Goal: Register for event/course

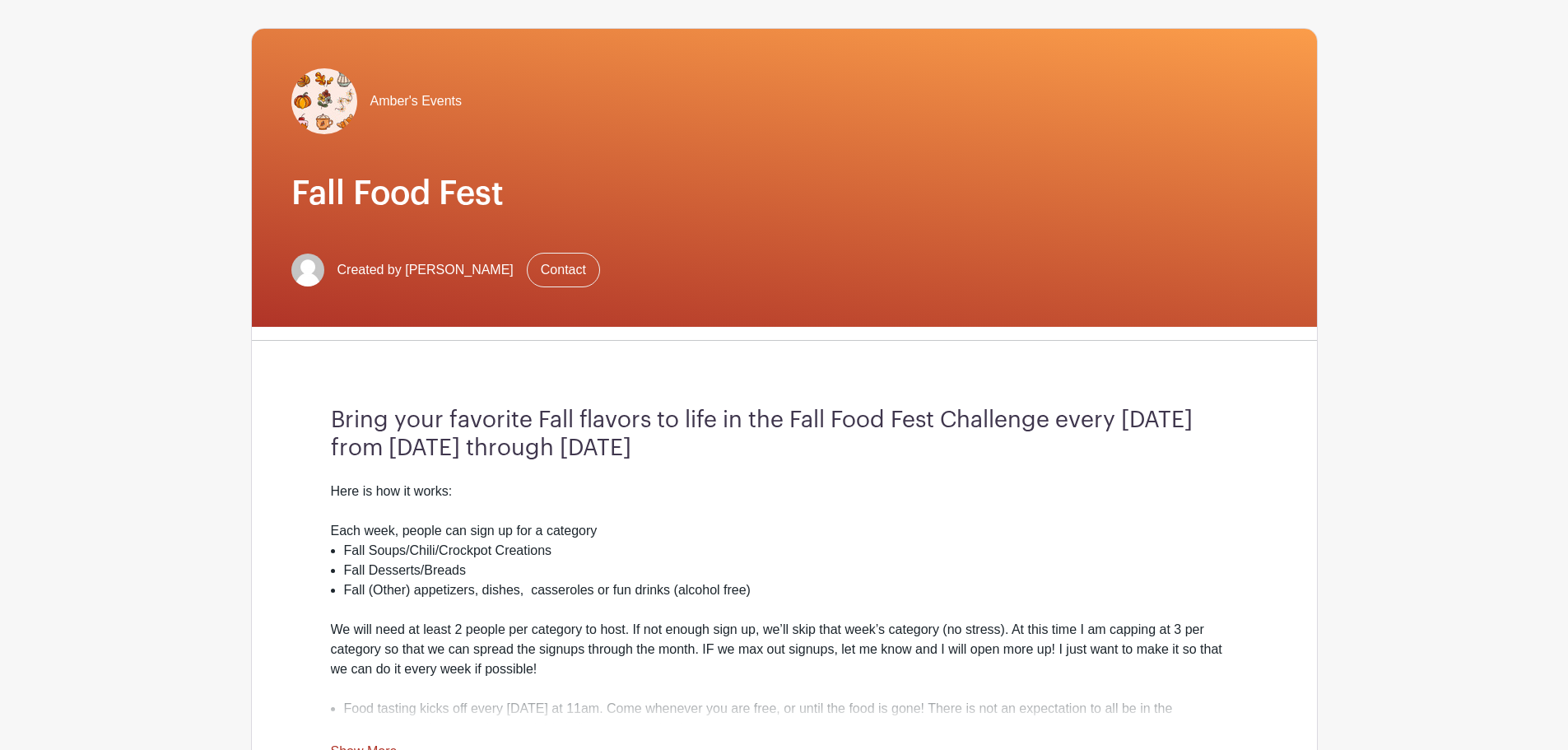
scroll to position [329, 0]
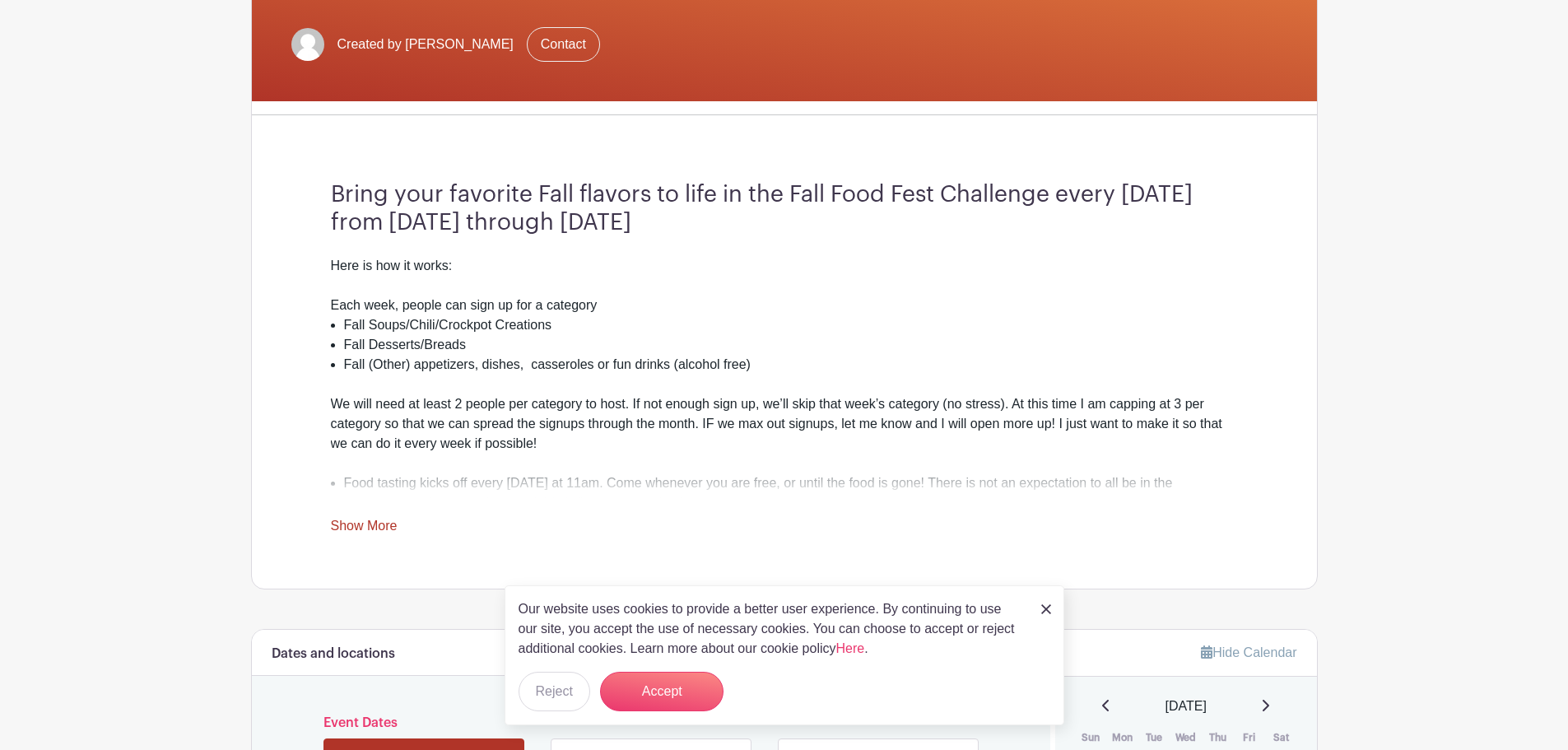
click at [385, 515] on div "Here is how it works: Each week, people can sign up for a category Fall Soups/C…" at bounding box center [784, 396] width 907 height 279
click at [370, 528] on link "Show More" at bounding box center [364, 528] width 67 height 20
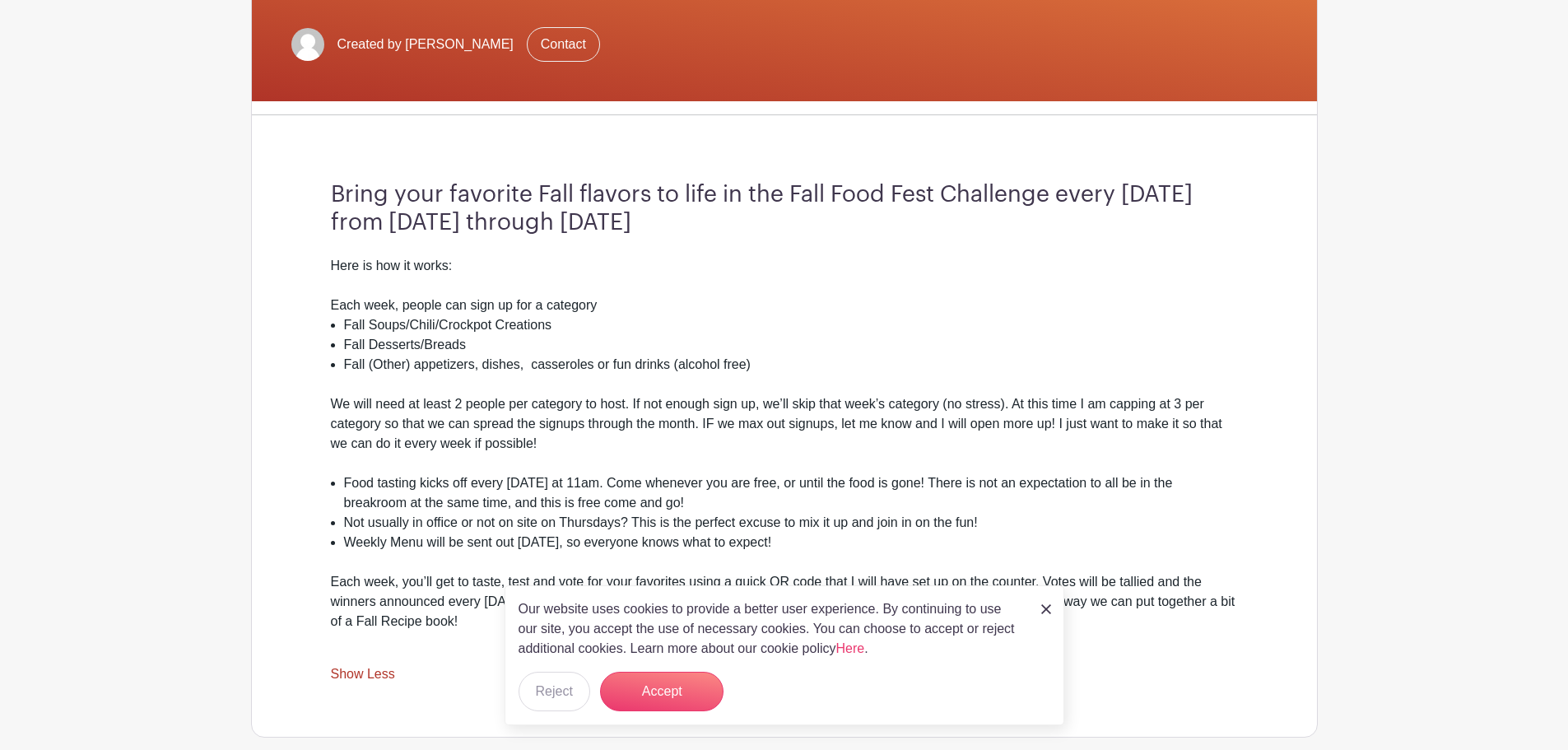
click at [1045, 609] on img at bounding box center [1046, 609] width 10 height 10
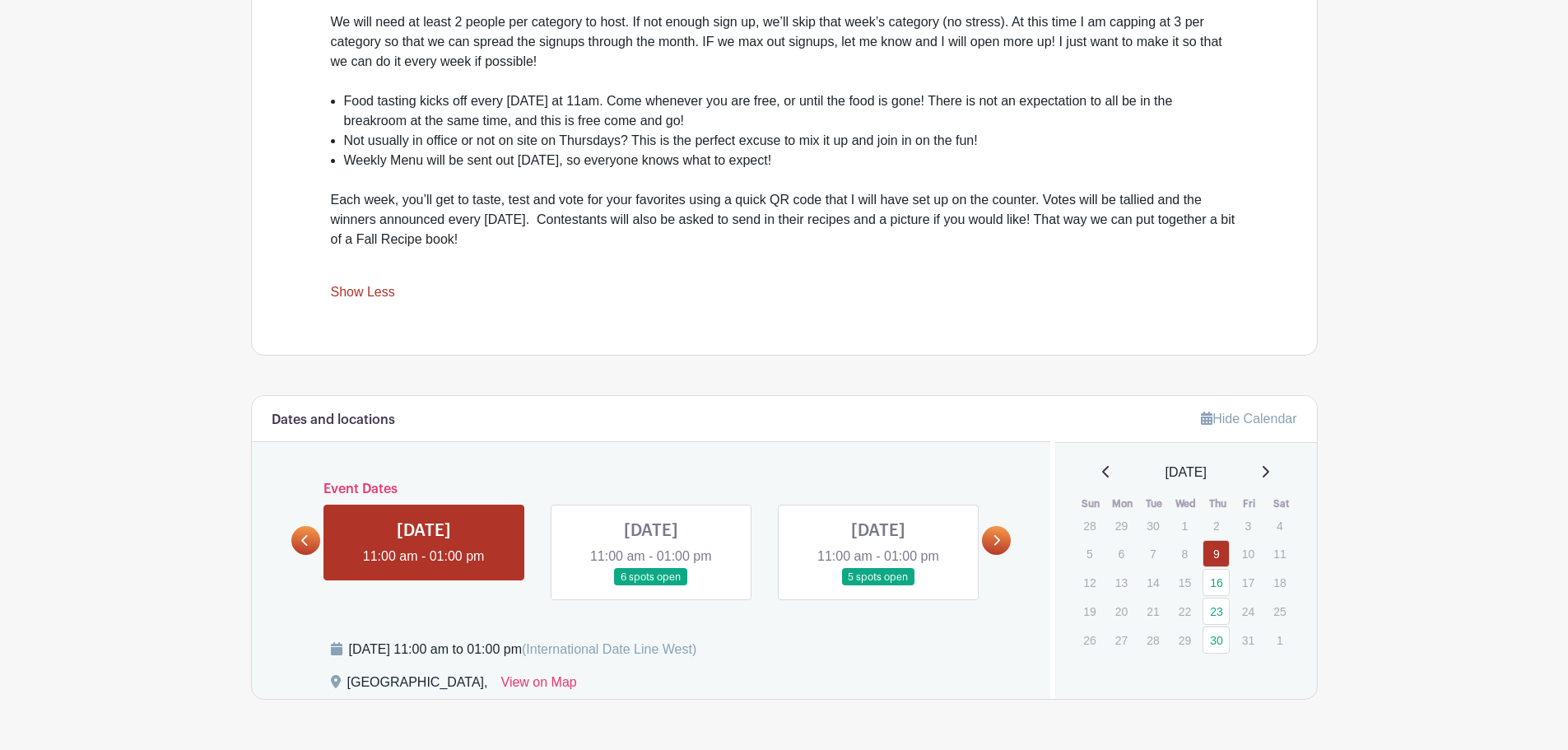
scroll to position [764, 0]
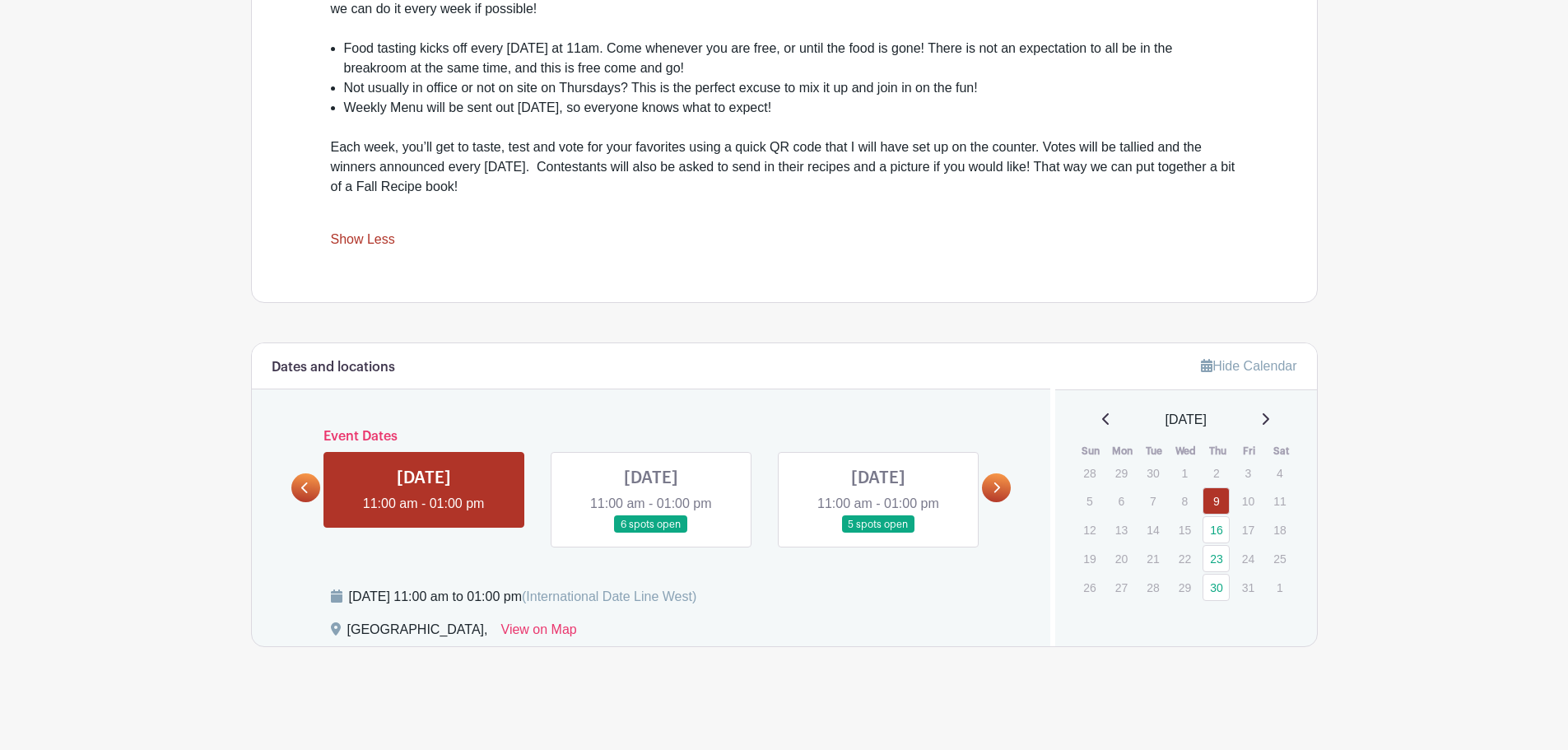
click at [651, 534] on link at bounding box center [651, 534] width 0 height 0
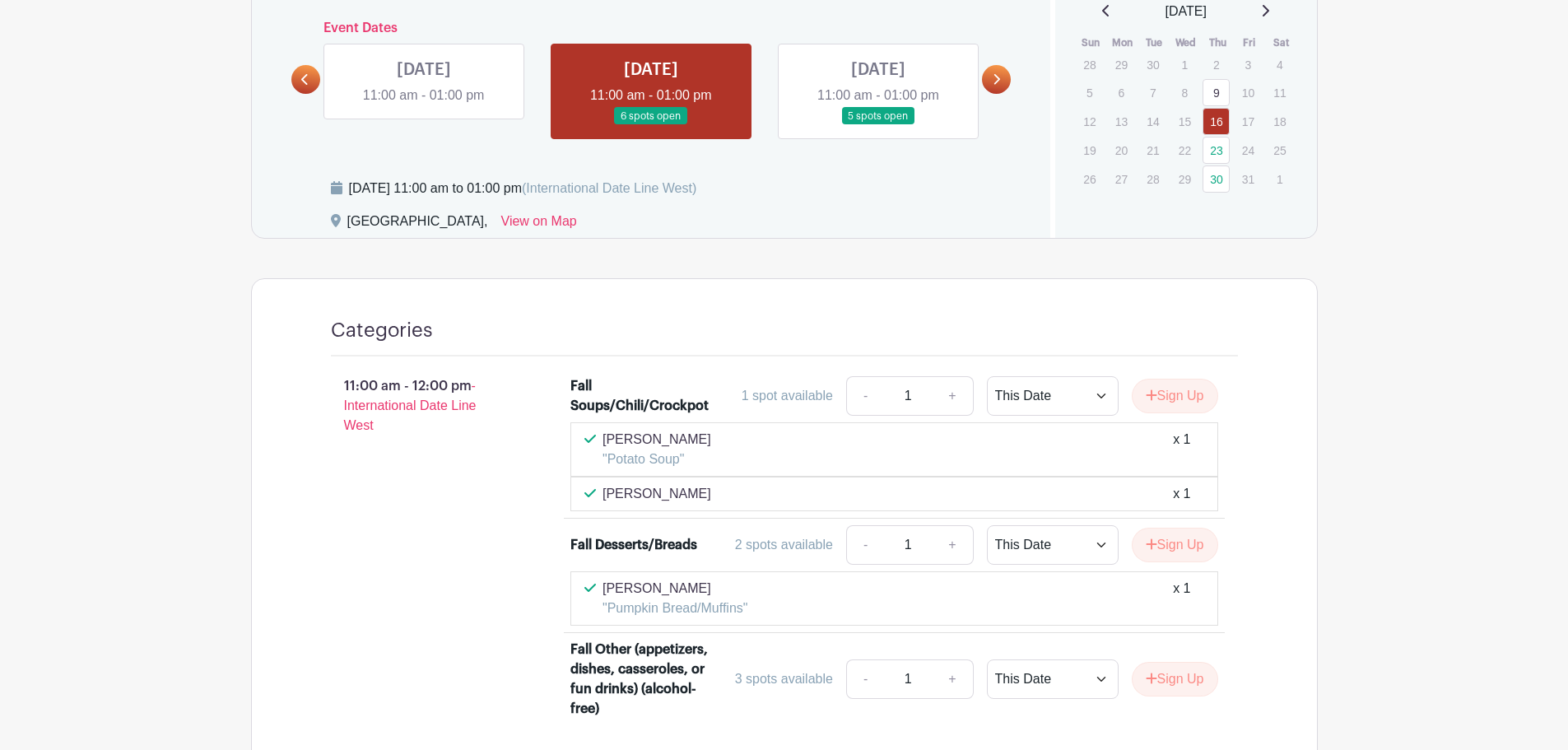
scroll to position [1175, 0]
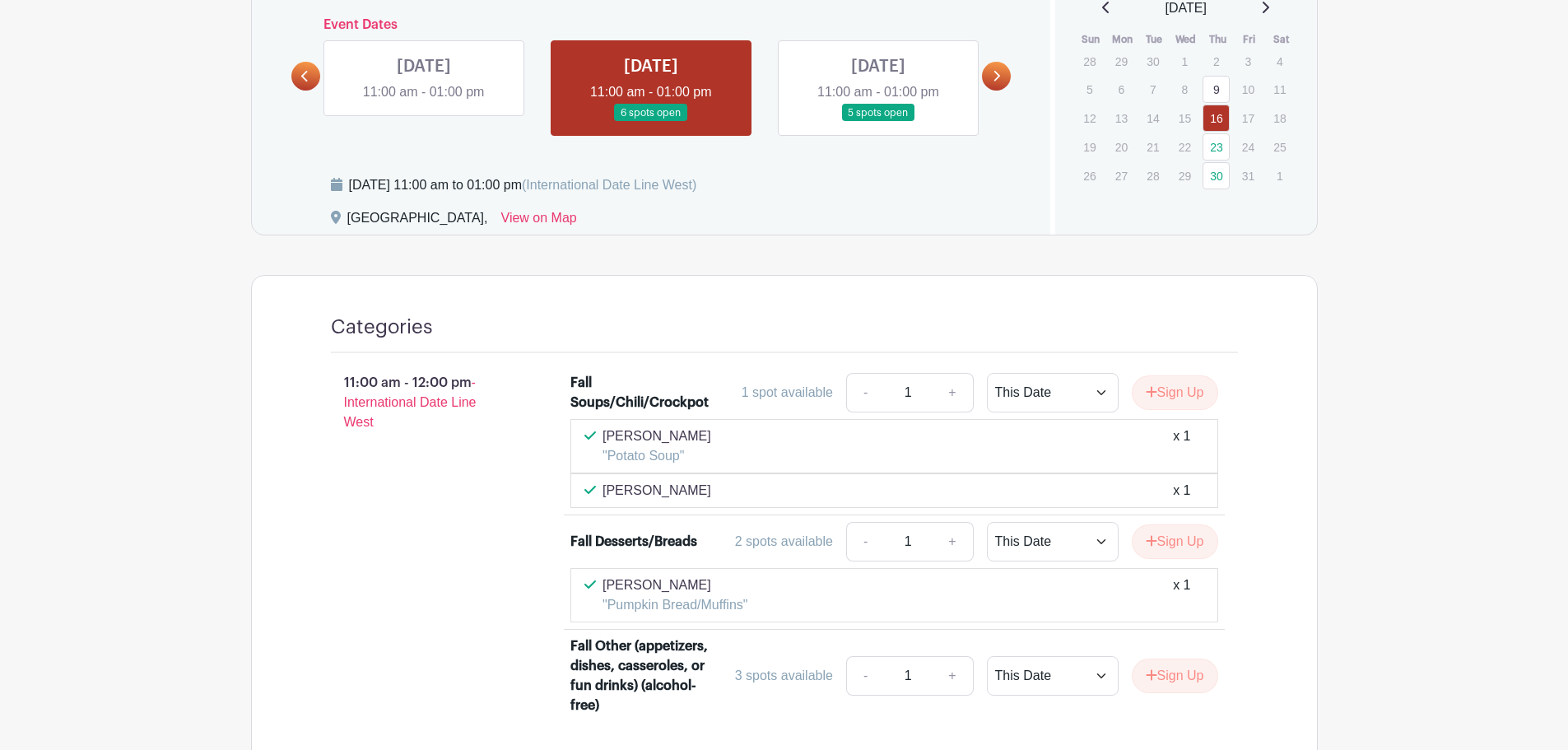
click at [424, 102] on link at bounding box center [424, 102] width 0 height 0
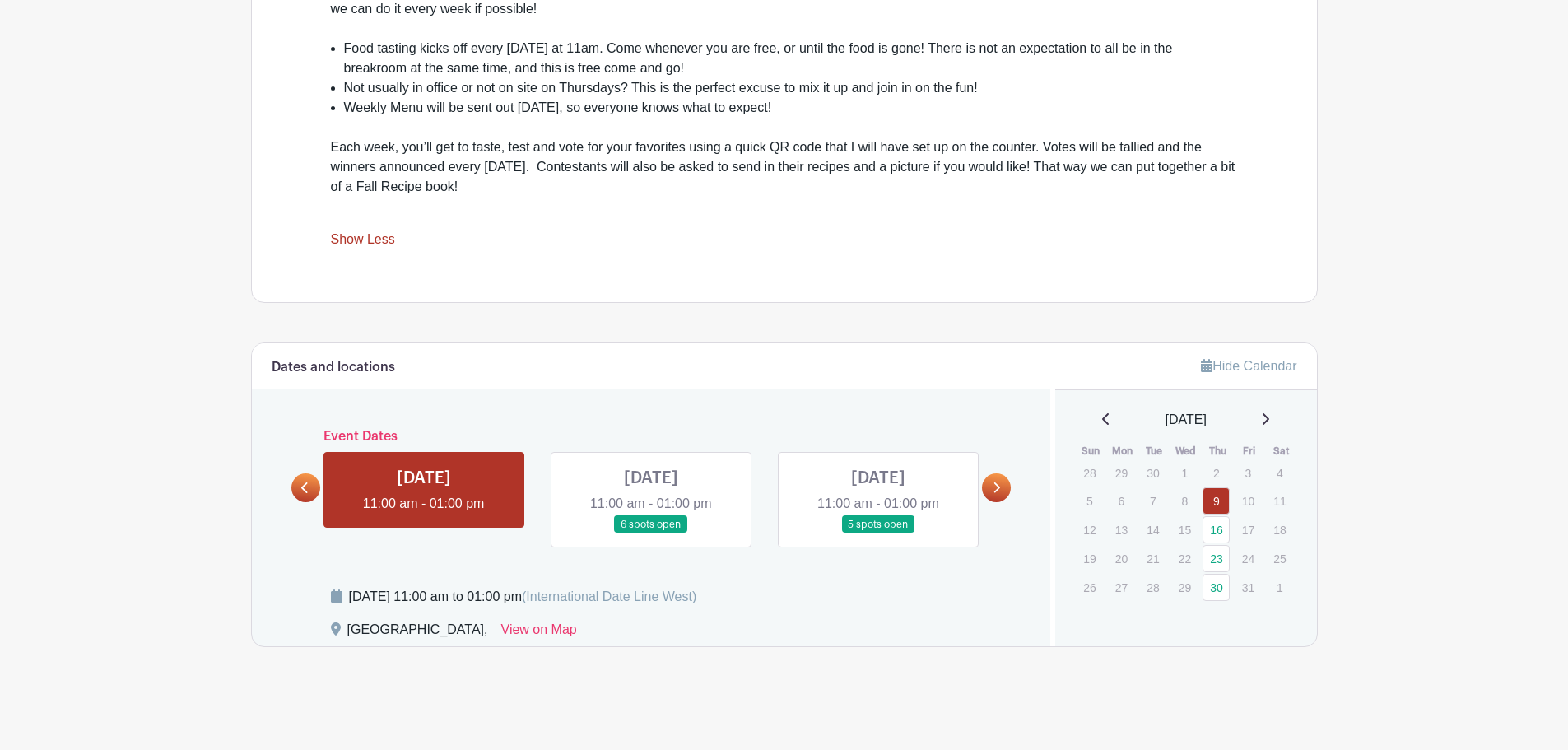
scroll to position [764, 0]
click at [651, 534] on link at bounding box center [651, 534] width 0 height 0
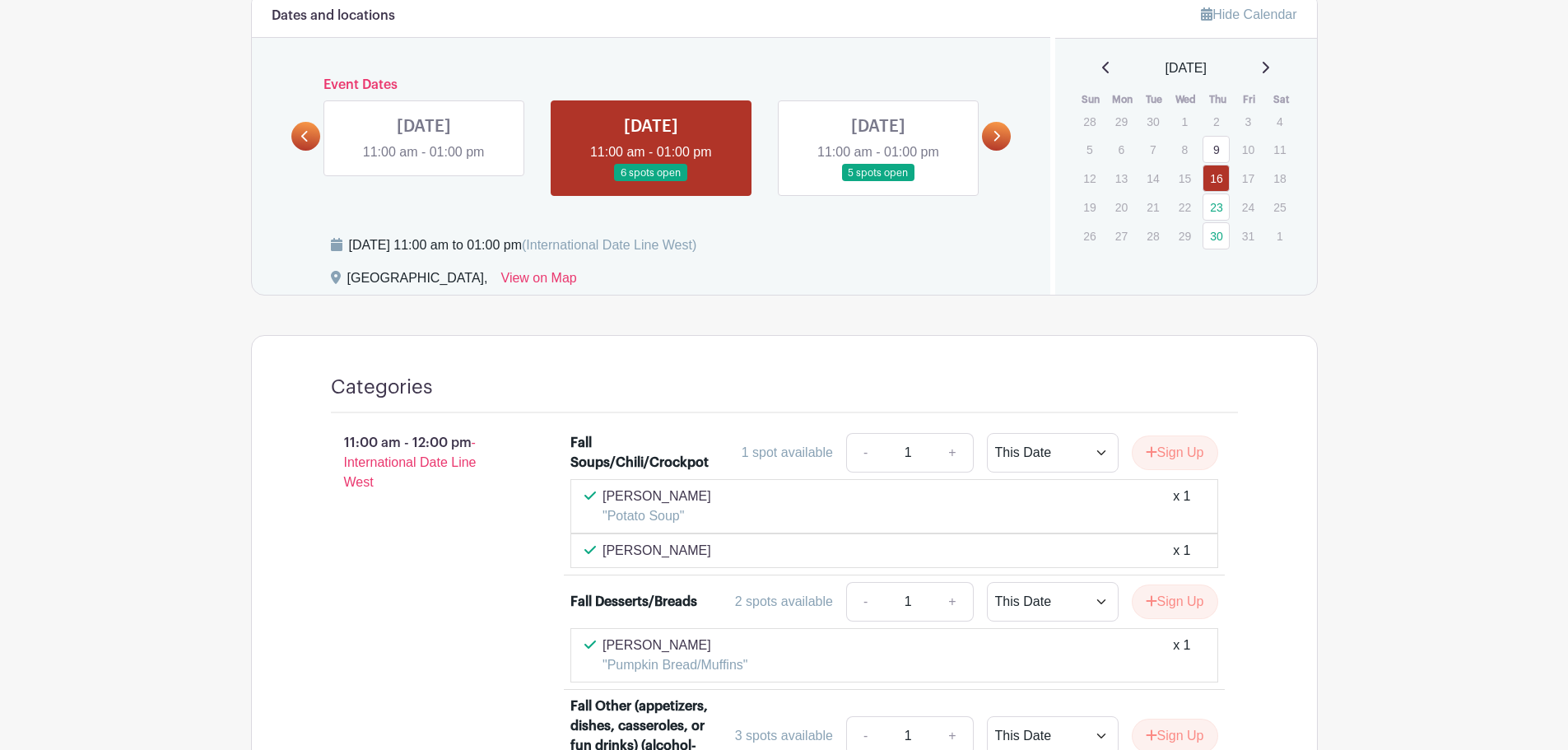
scroll to position [1091, 0]
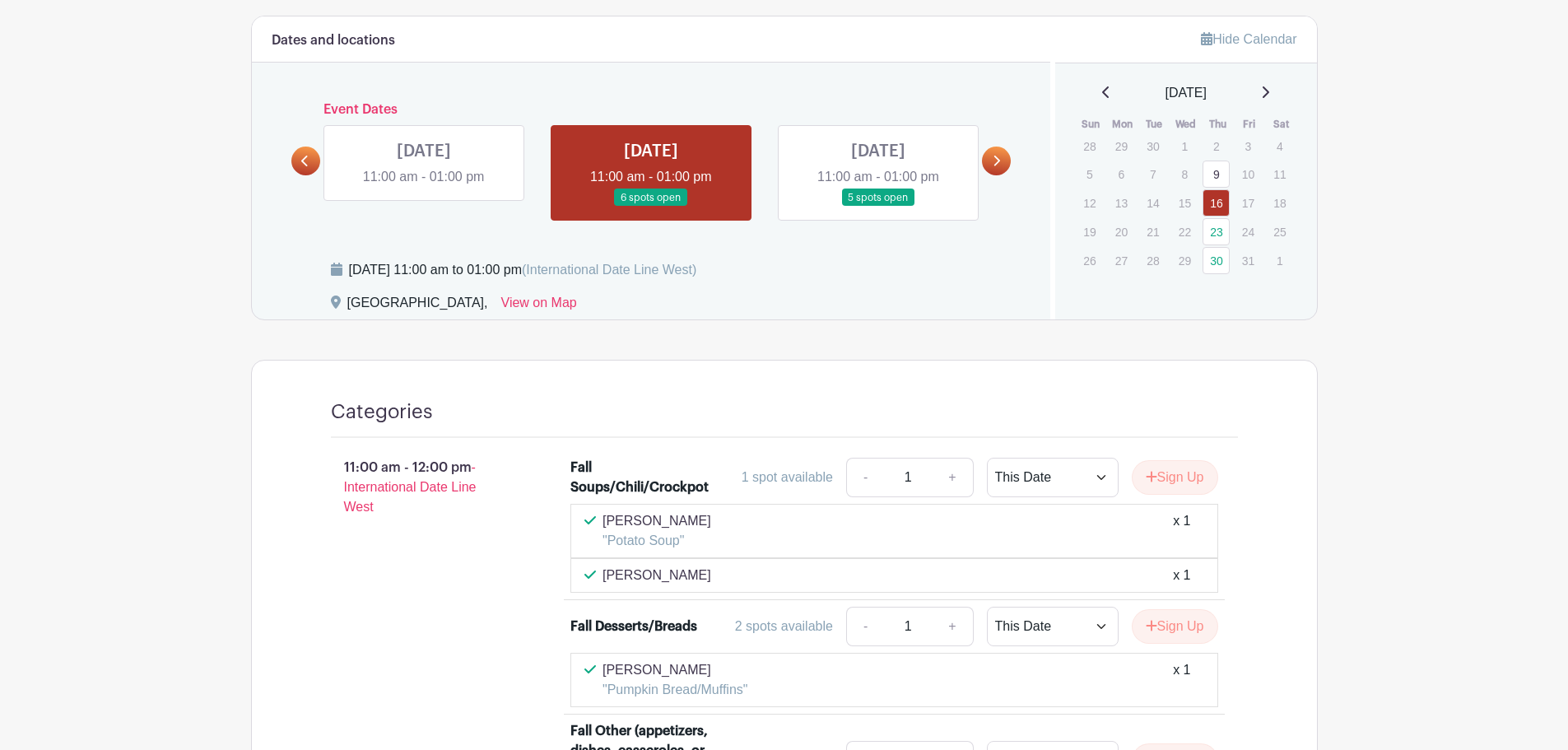
click at [878, 207] on link at bounding box center [878, 207] width 0 height 0
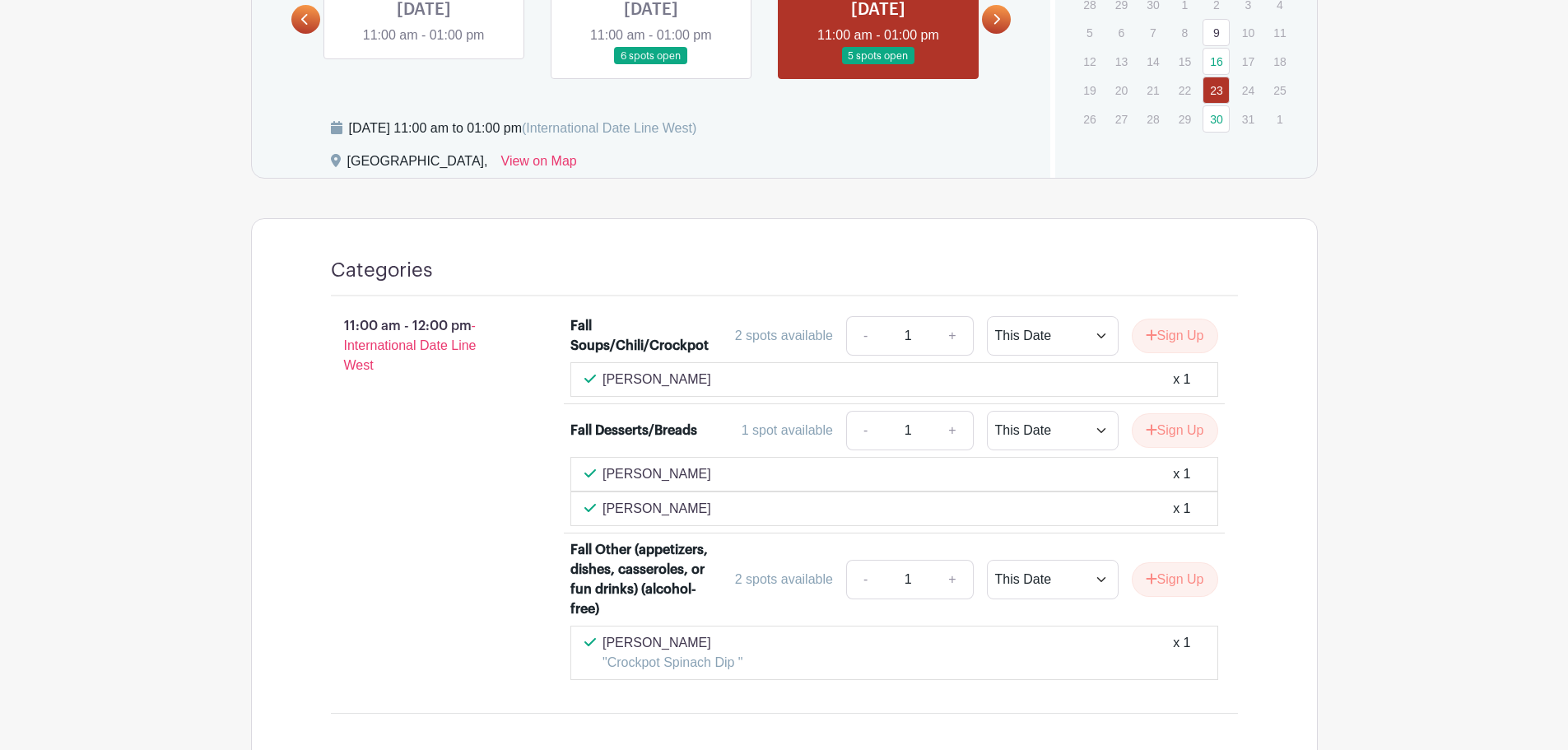
scroll to position [1105, 0]
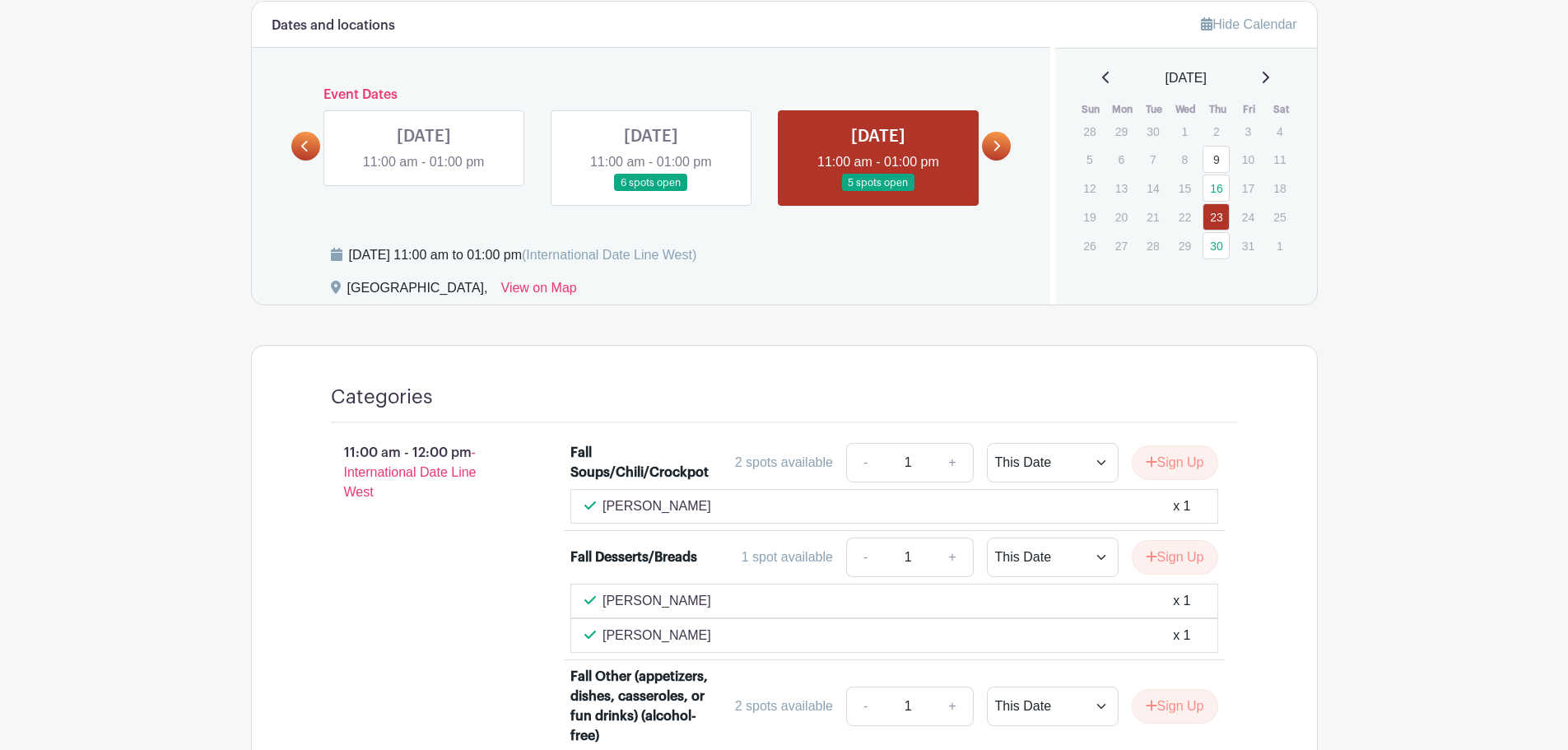
click at [1000, 139] on link at bounding box center [996, 147] width 29 height 29
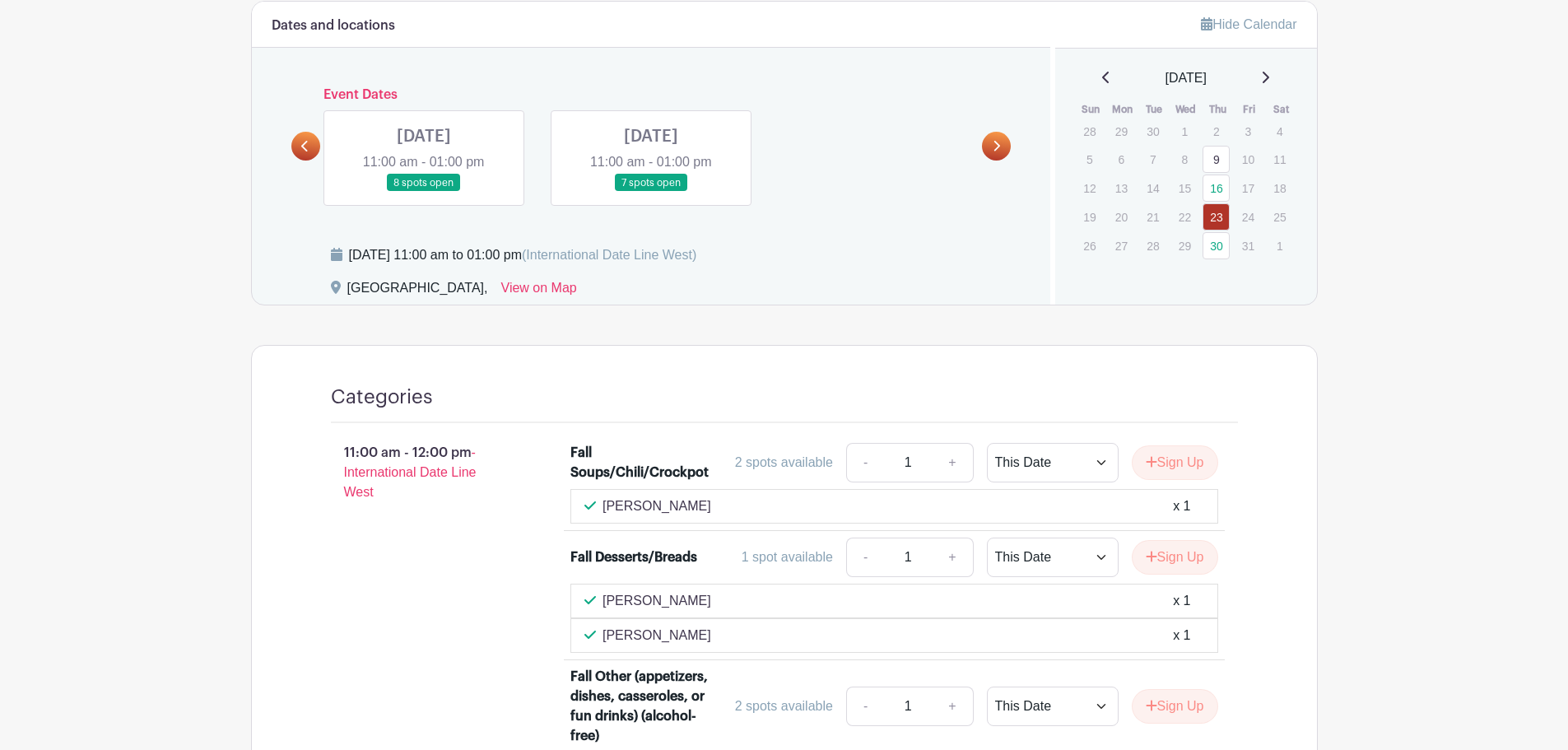
click at [424, 192] on link at bounding box center [424, 192] width 0 height 0
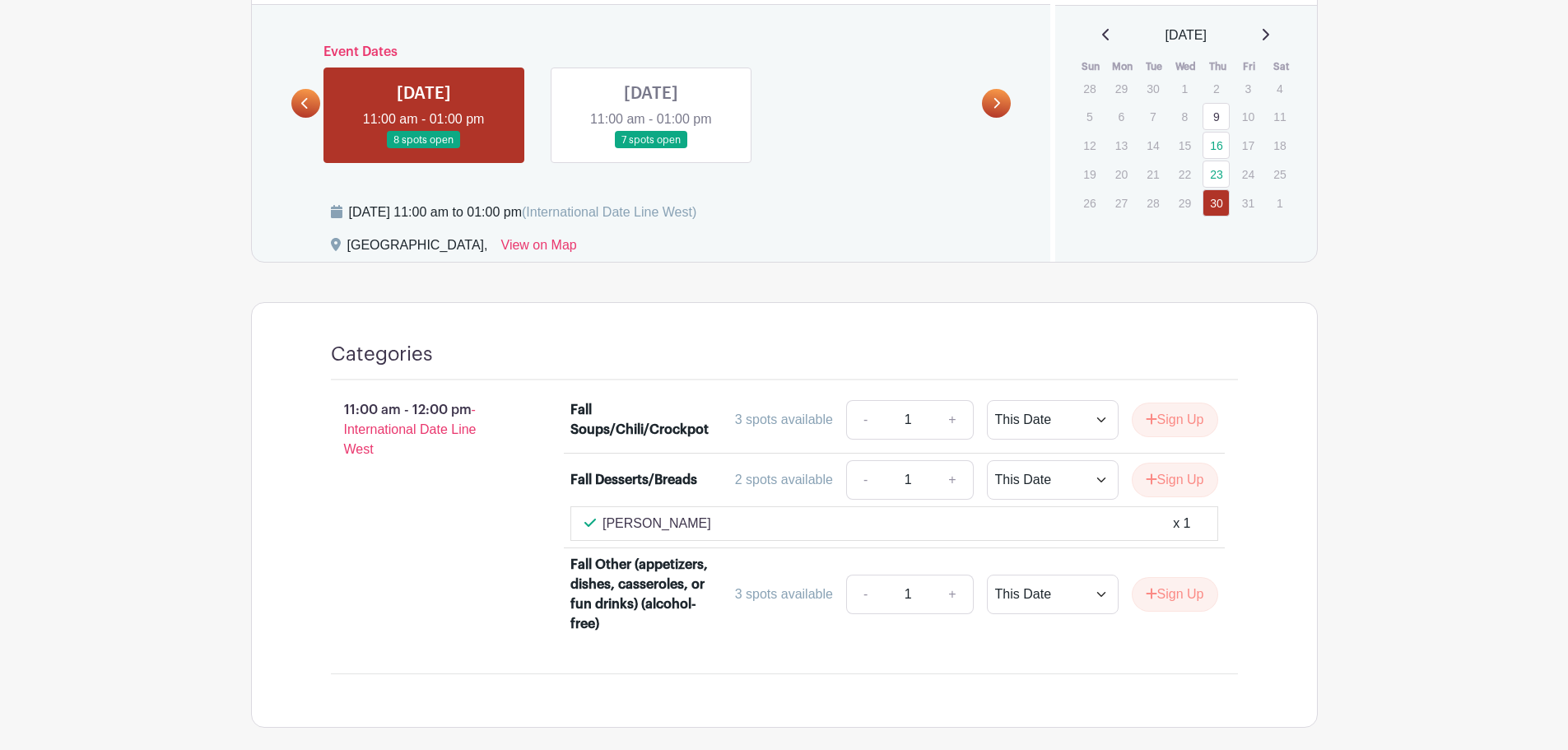
scroll to position [899, 0]
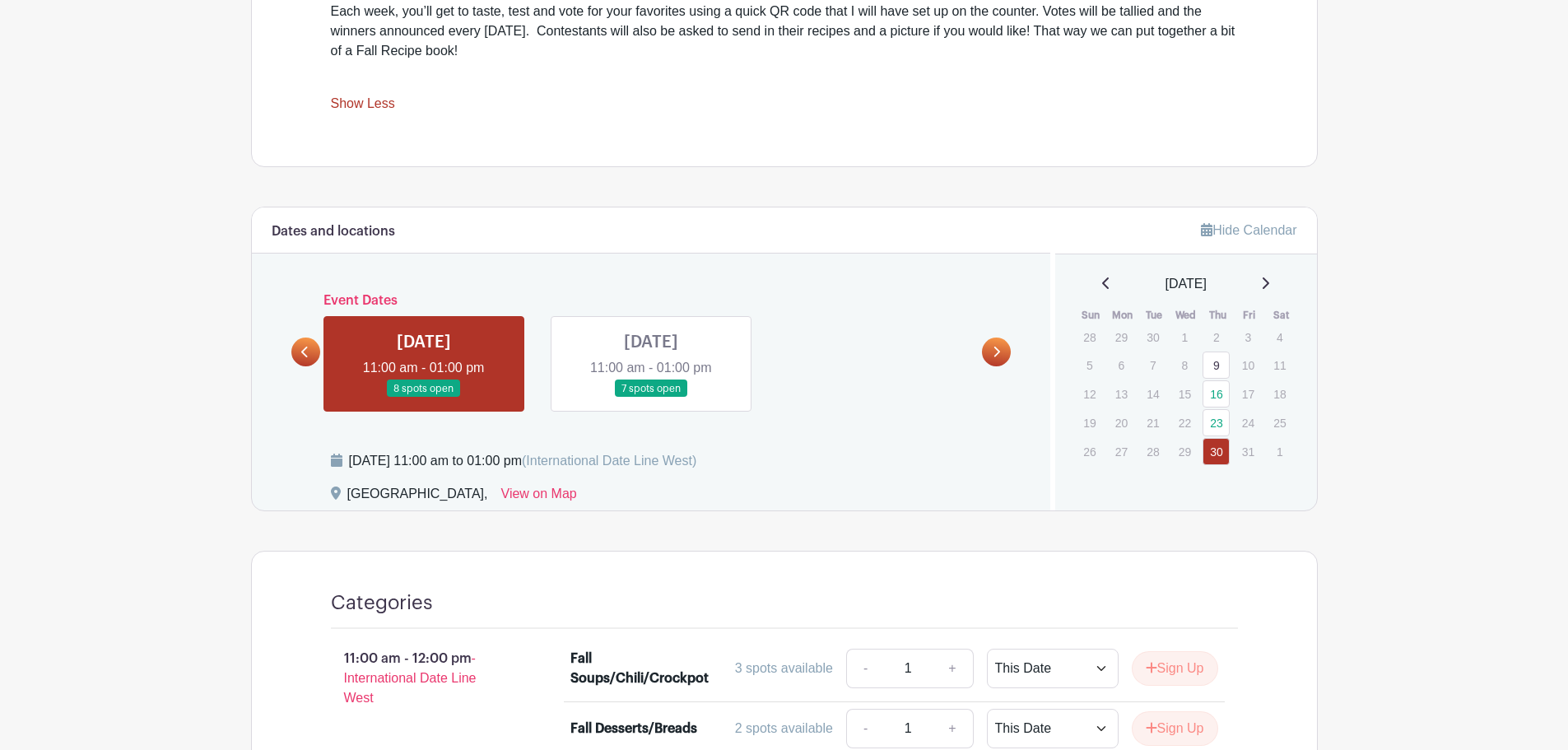
drag, startPoint x: 642, startPoint y: 342, endPoint x: 633, endPoint y: 336, distance: 10.8
click at [651, 398] on link at bounding box center [651, 398] width 0 height 0
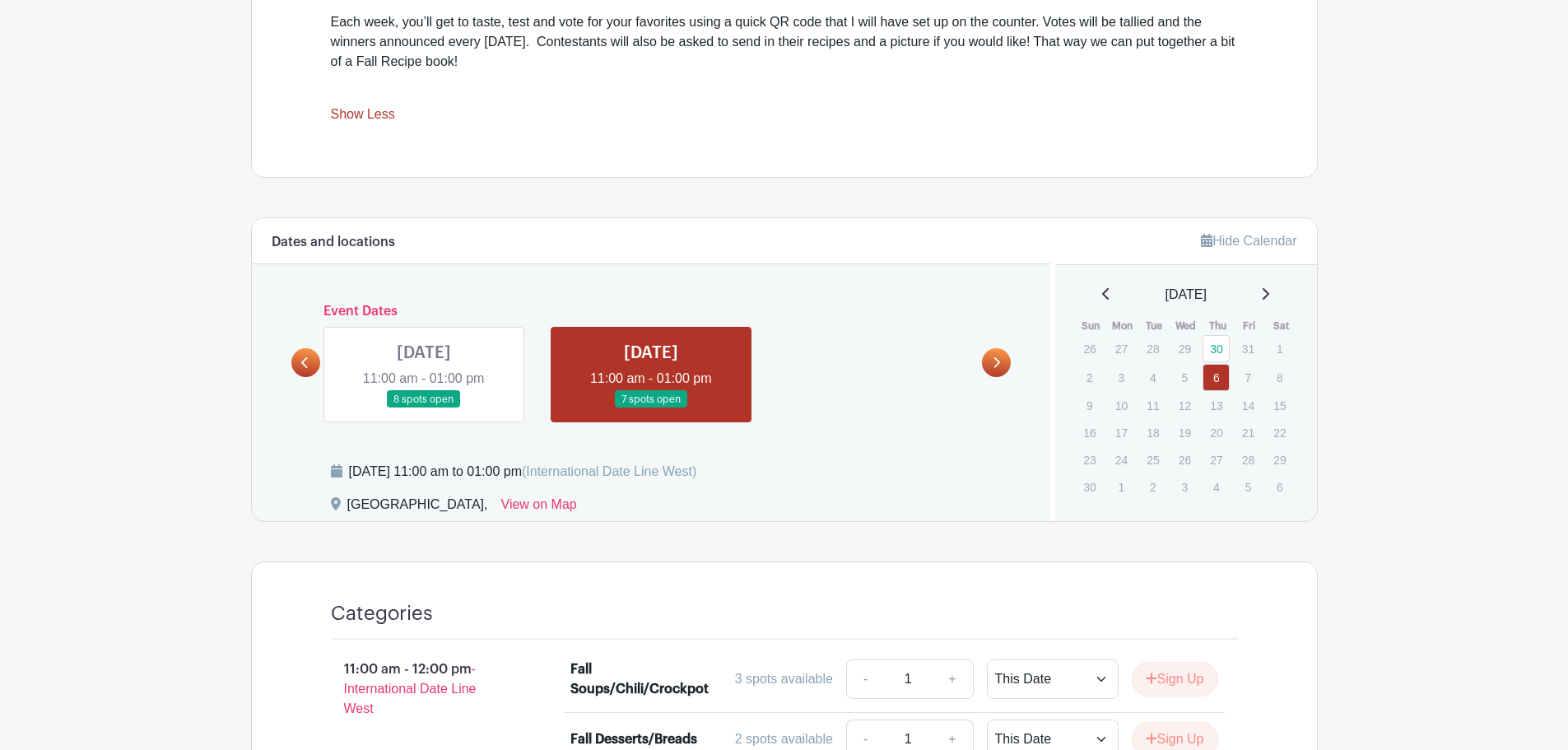
scroll to position [852, 0]
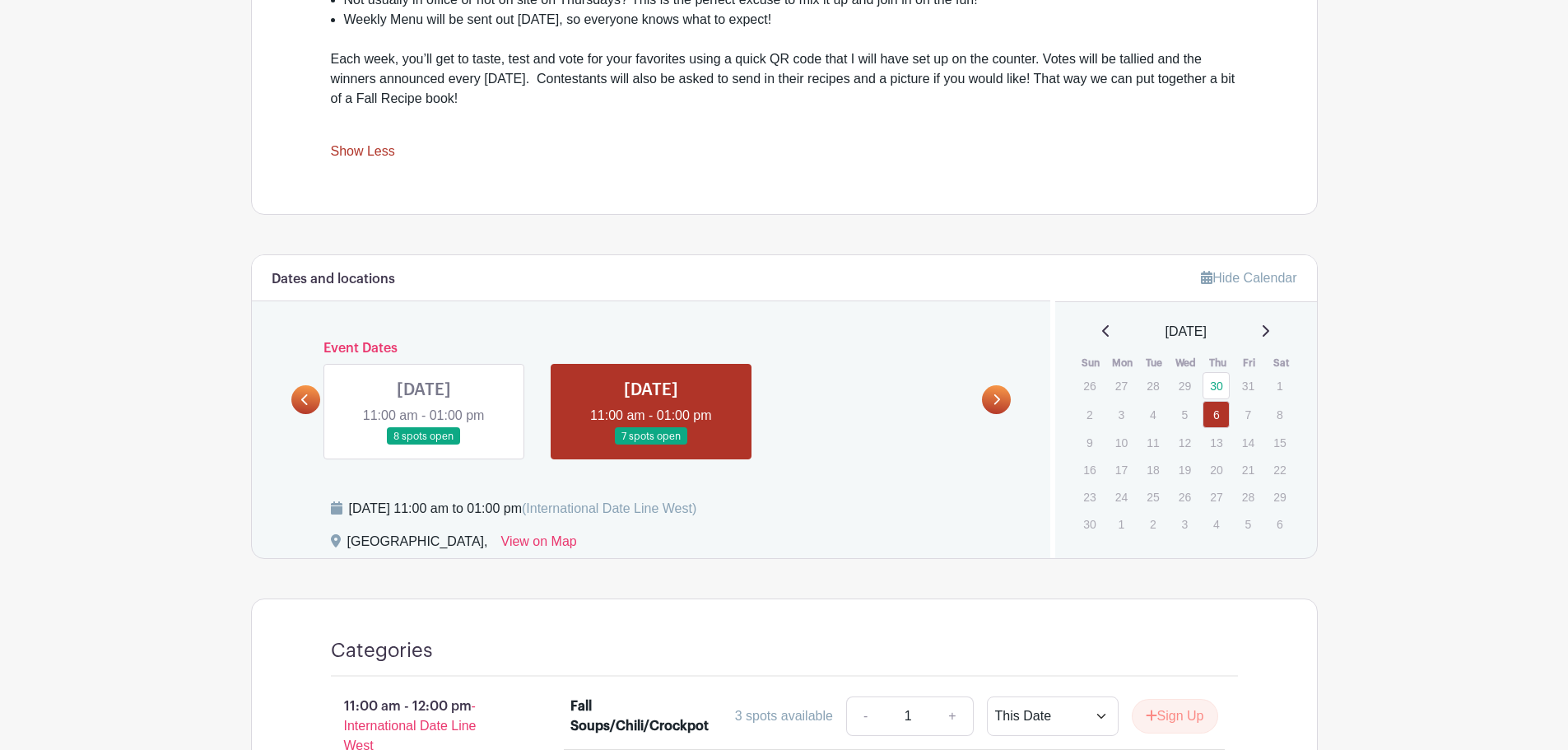
click at [297, 401] on link at bounding box center [306, 400] width 29 height 29
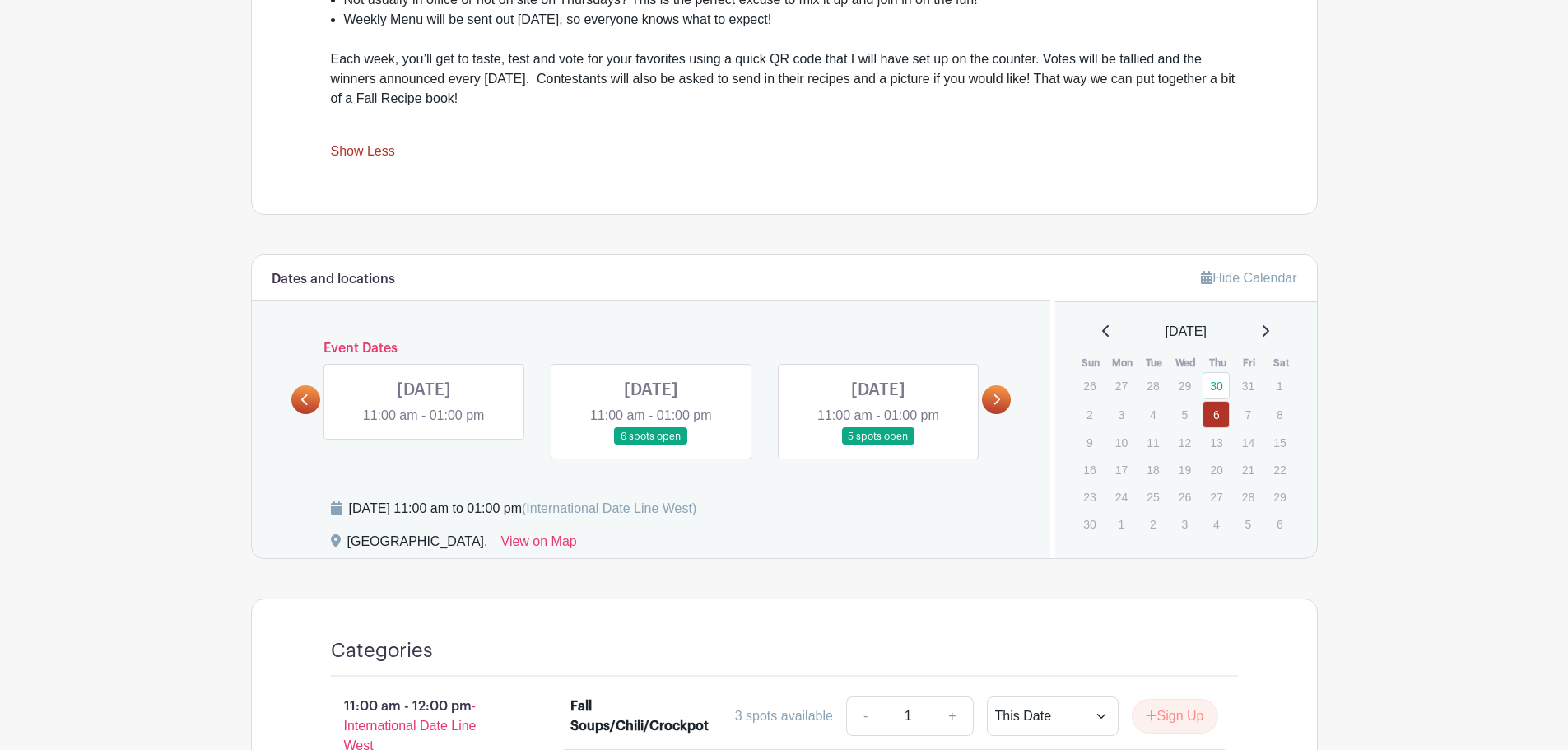
click at [297, 401] on link at bounding box center [306, 400] width 29 height 29
click at [651, 445] on link at bounding box center [651, 445] width 0 height 0
